Goal: Information Seeking & Learning: Learn about a topic

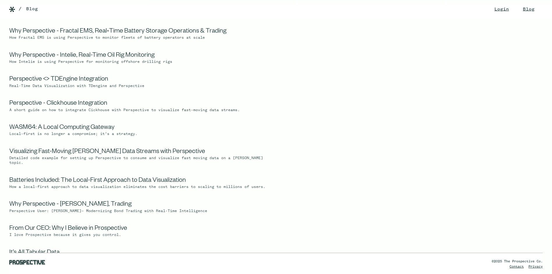
scroll to position [175, 0]
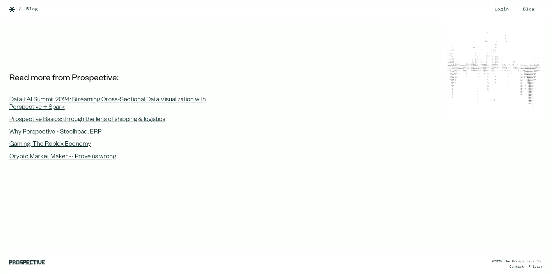
scroll to position [612, 0]
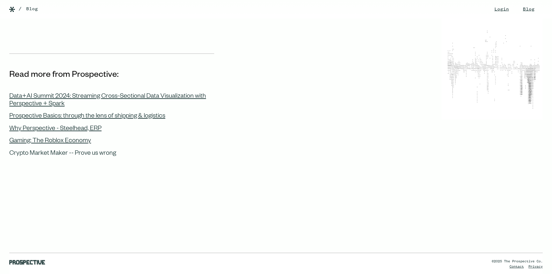
click at [80, 150] on div "Crypto Market Maker -- Prove us wrong" at bounding box center [62, 154] width 107 height 8
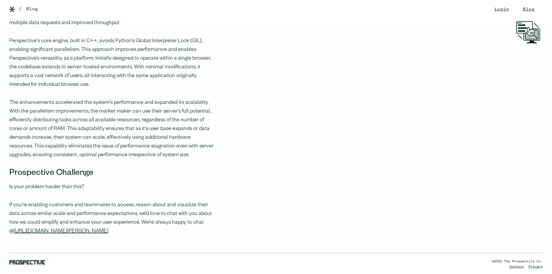
scroll to position [466, 0]
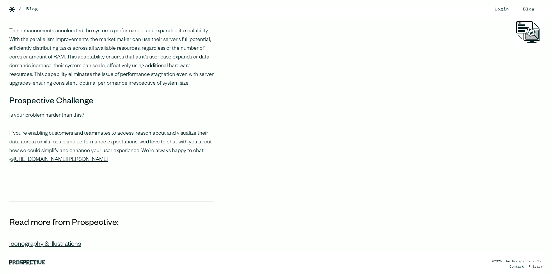
click at [543, 5] on span at bounding box center [543, 5] width 0 height 0
